Goal: Navigation & Orientation: Find specific page/section

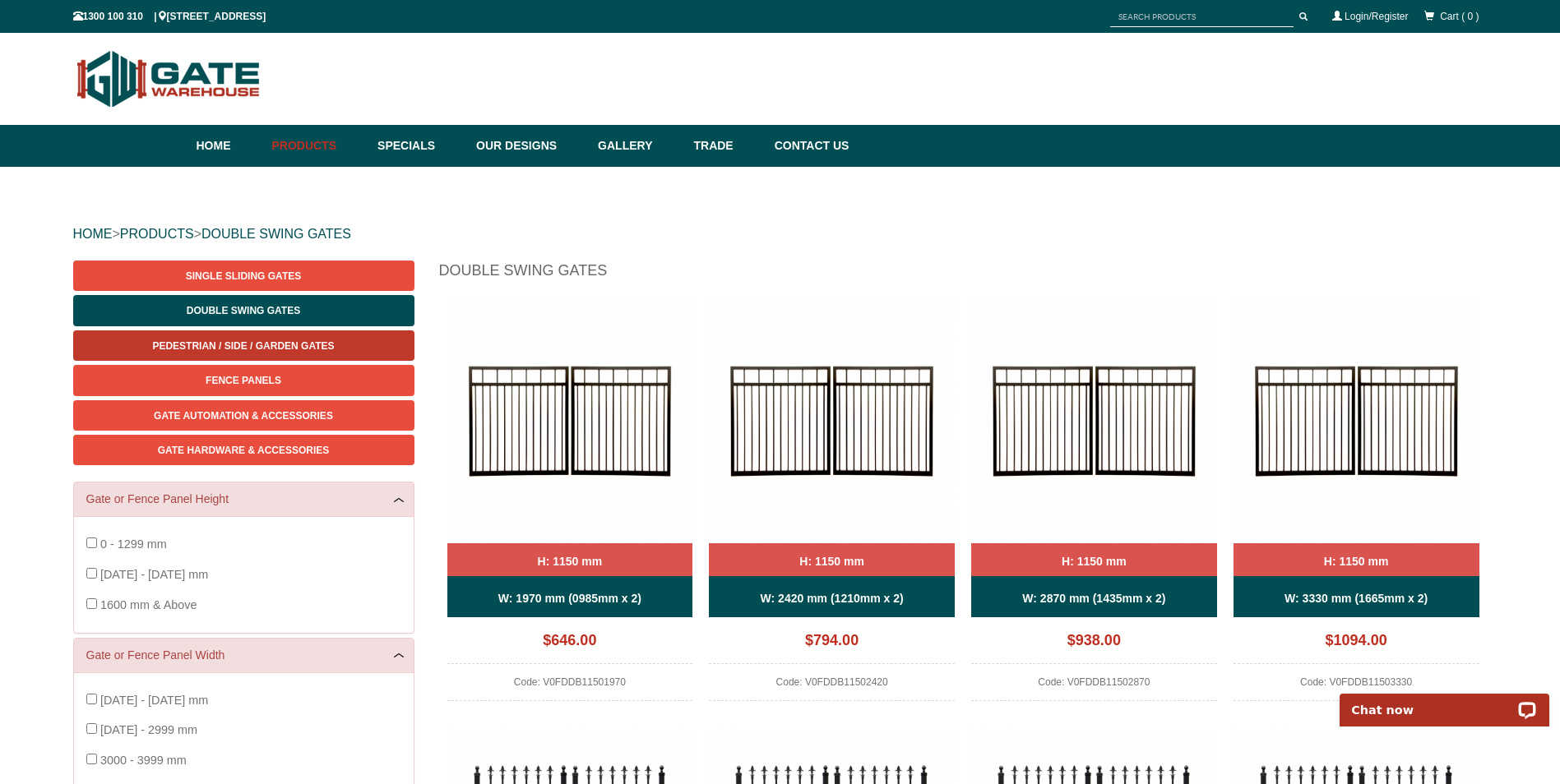
click at [270, 343] on span "Pedestrian / Side / Garden Gates" at bounding box center [243, 346] width 181 height 12
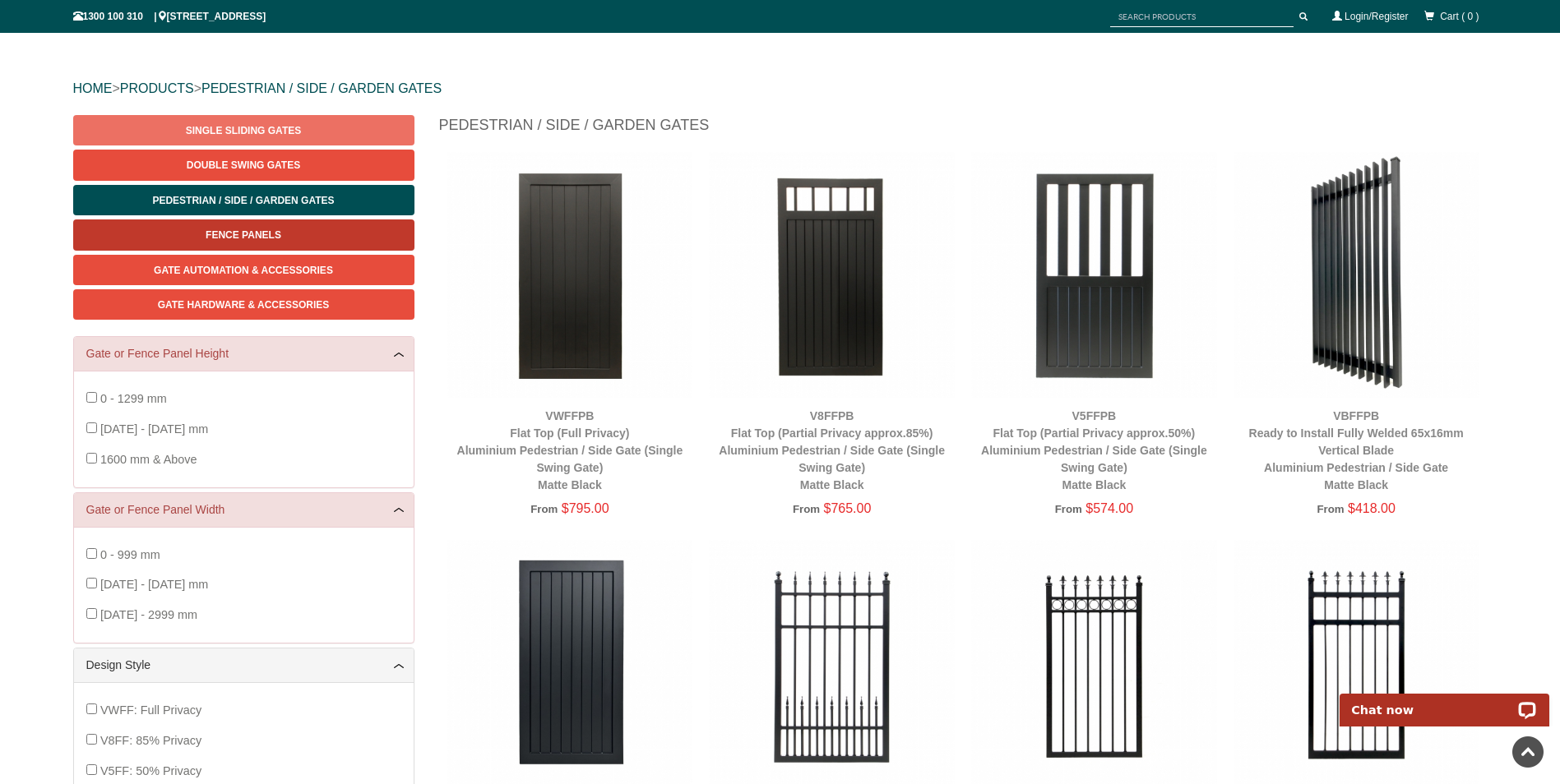
scroll to position [82, 0]
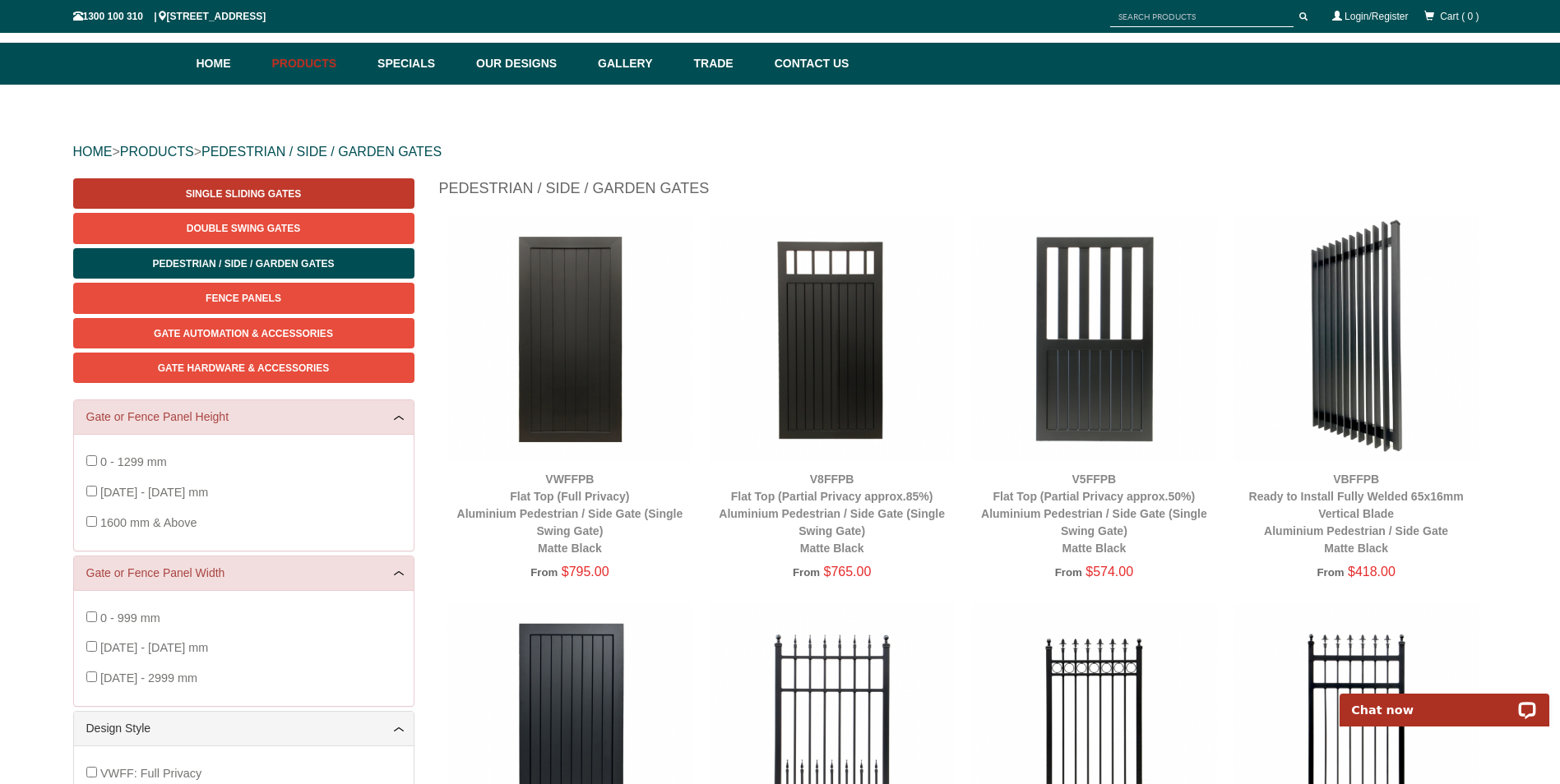
click at [321, 198] on link "Single Sliding Gates" at bounding box center [244, 194] width 342 height 31
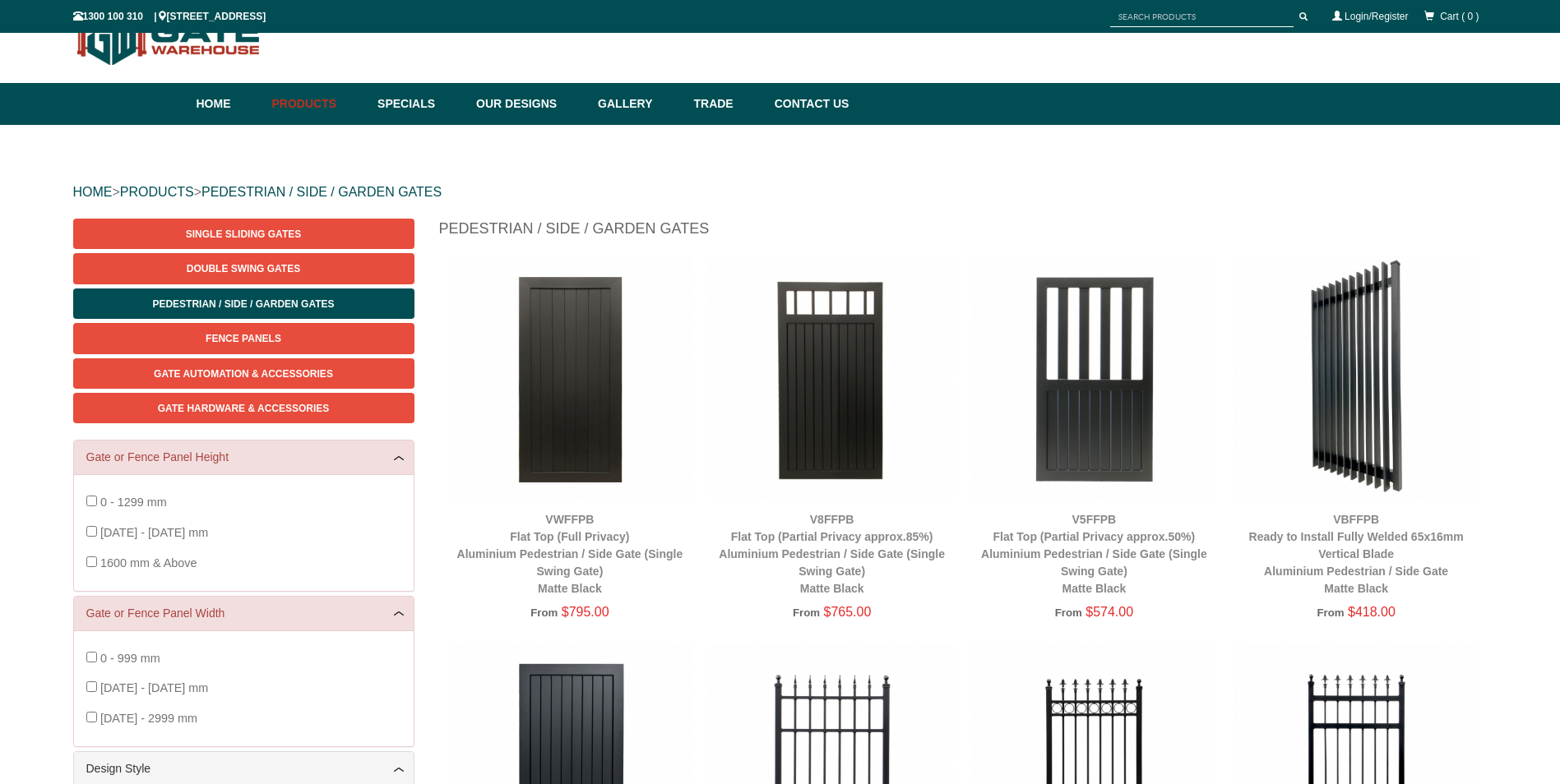
scroll to position [41, 0]
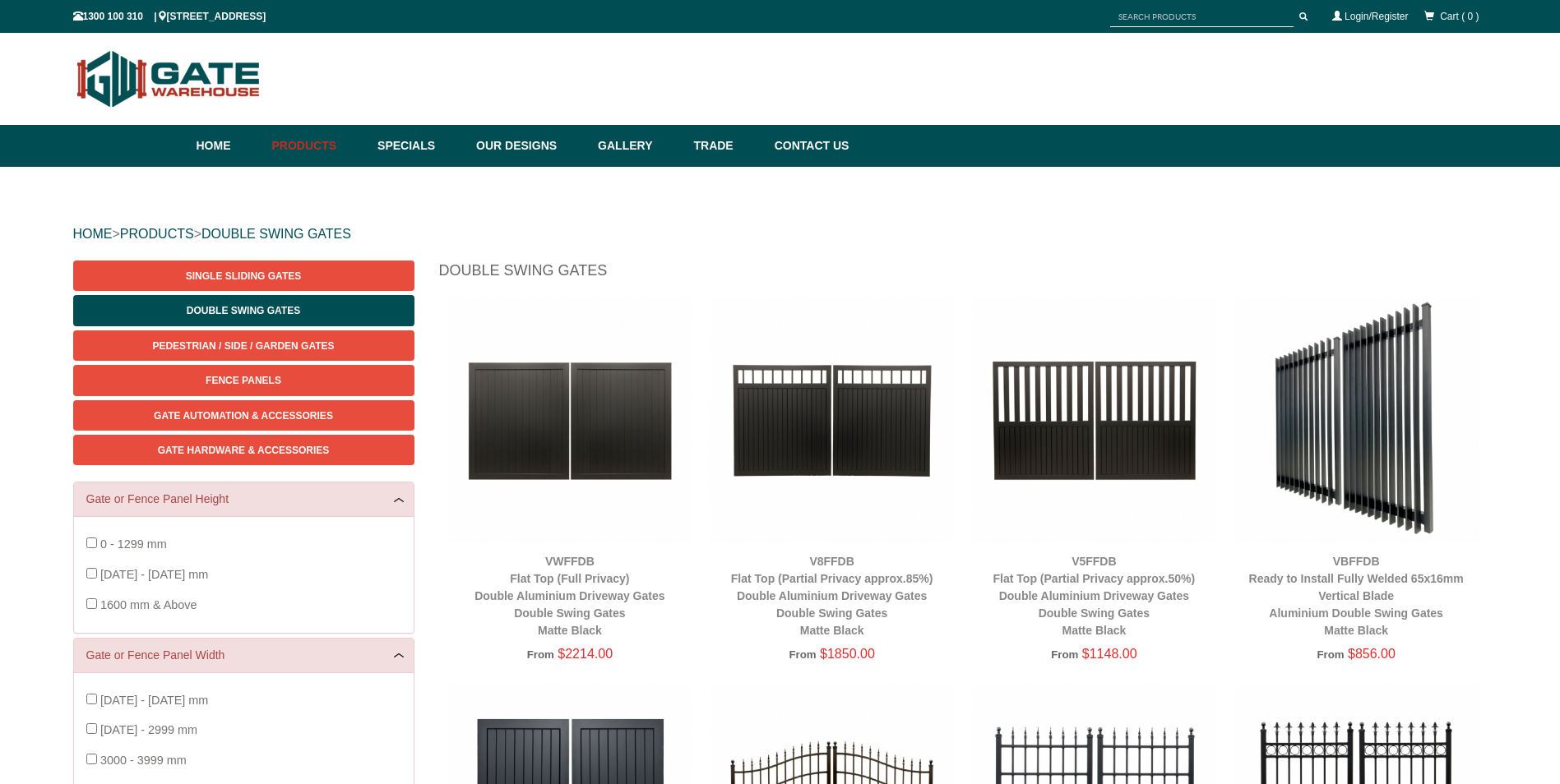
scroll to position [41, 0]
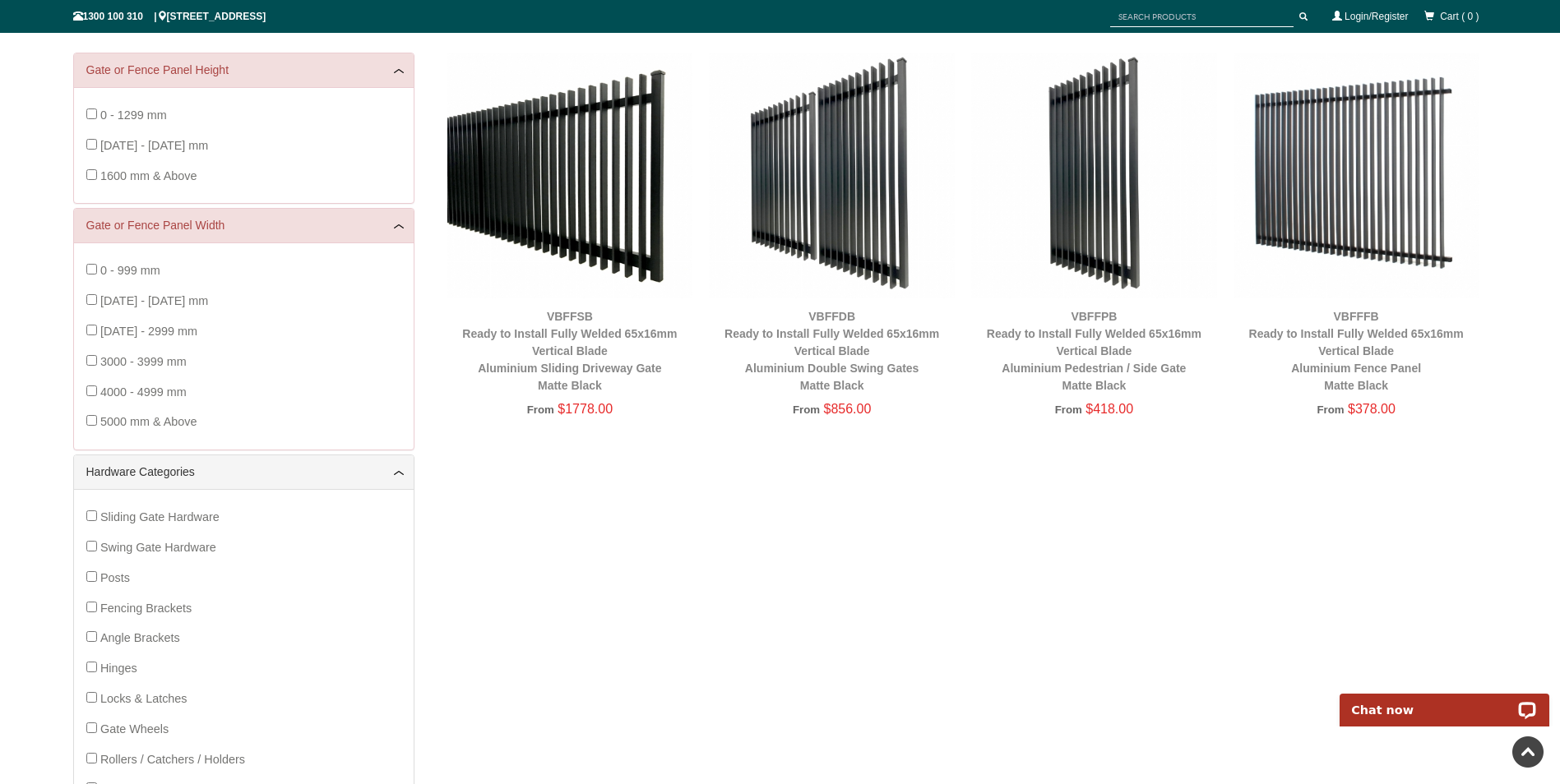
scroll to position [205, 0]
